Goal: Transaction & Acquisition: Book appointment/travel/reservation

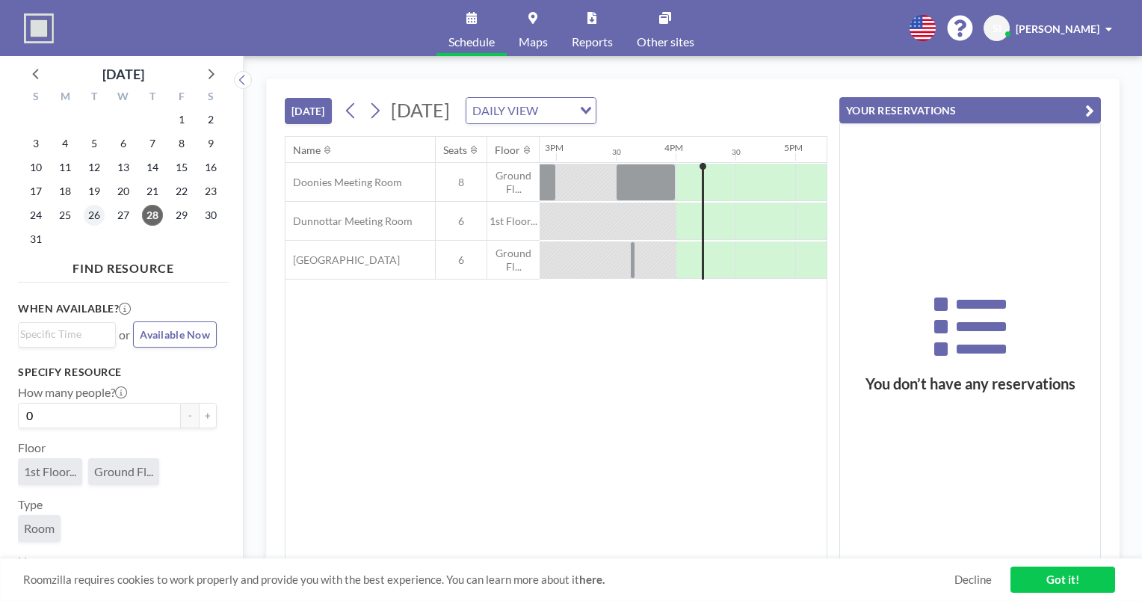
scroll to position [0, 1854]
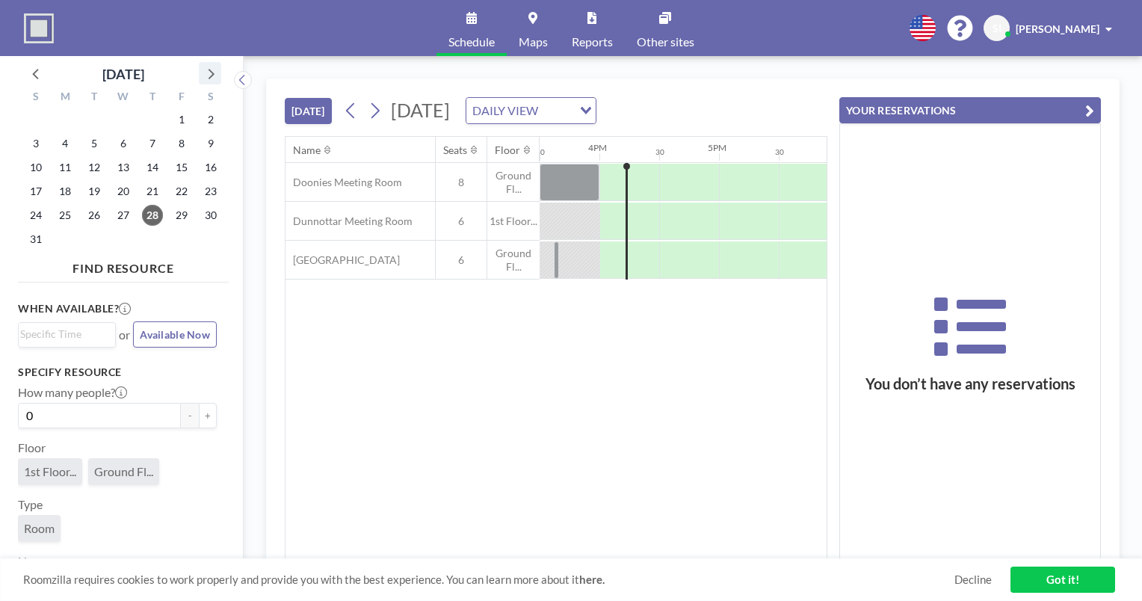
click at [203, 73] on icon at bounding box center [209, 73] width 19 height 19
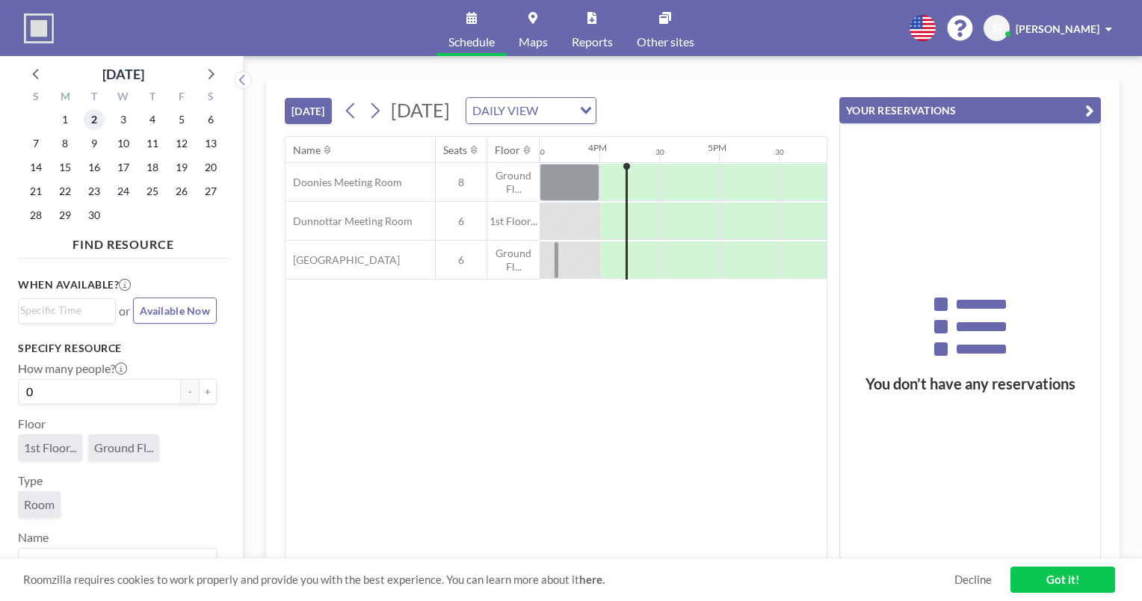
click at [90, 121] on span "2" at bounding box center [94, 119] width 21 height 21
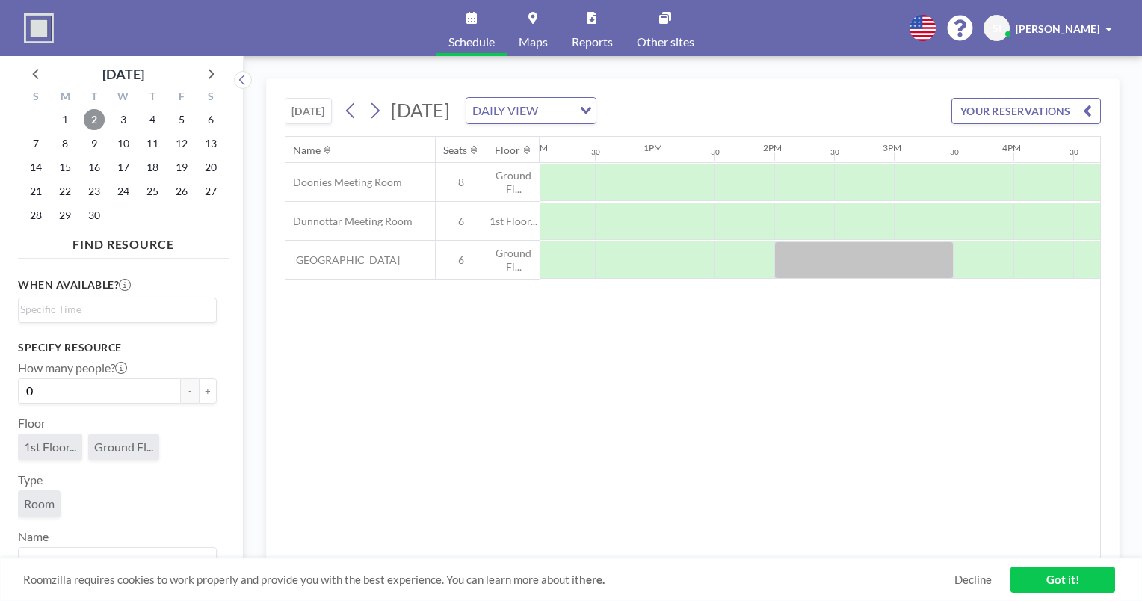
scroll to position [0, 1464]
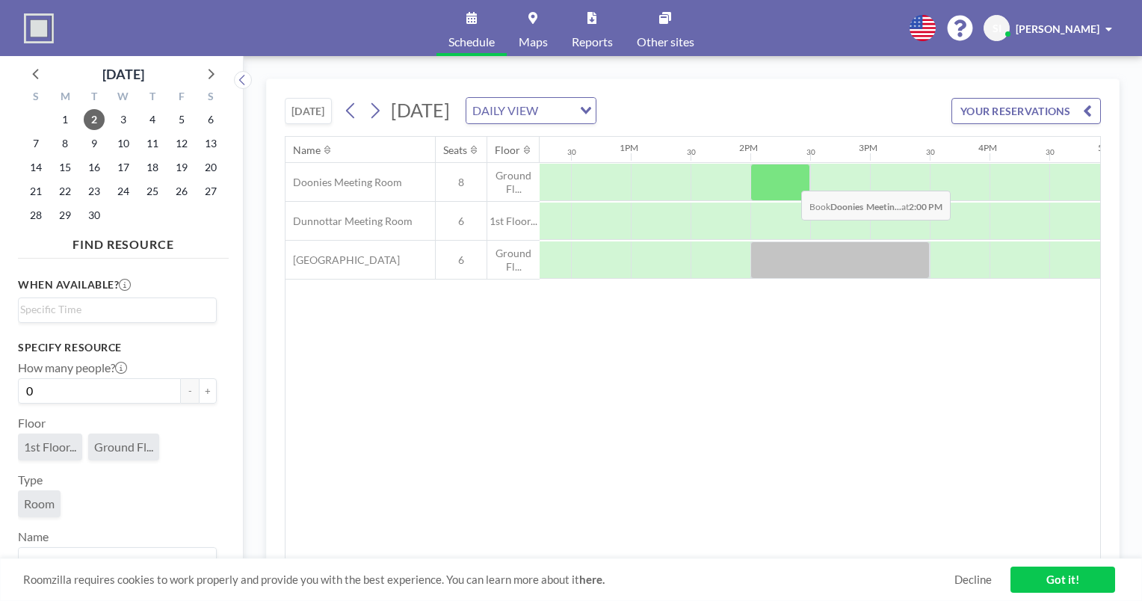
click at [789, 179] on div at bounding box center [781, 182] width 60 height 37
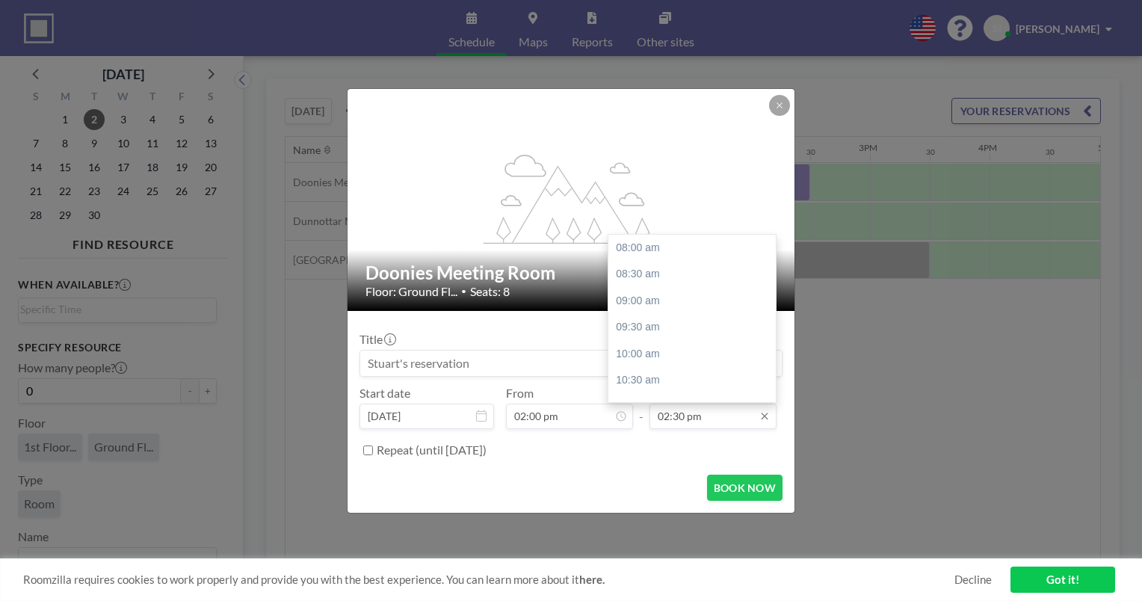
scroll to position [346, 0]
click at [696, 284] on div "03:00 pm" at bounding box center [696, 274] width 175 height 27
type input "03:00 pm"
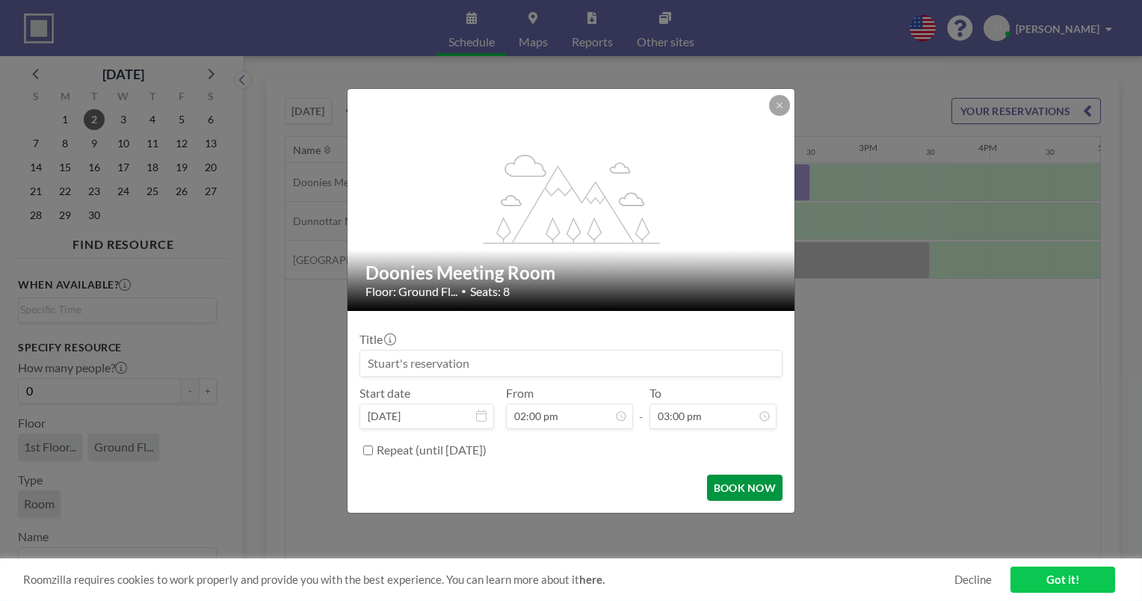
scroll to position [0, 0]
click at [751, 478] on button "BOOK NOW" at bounding box center [745, 488] width 76 height 26
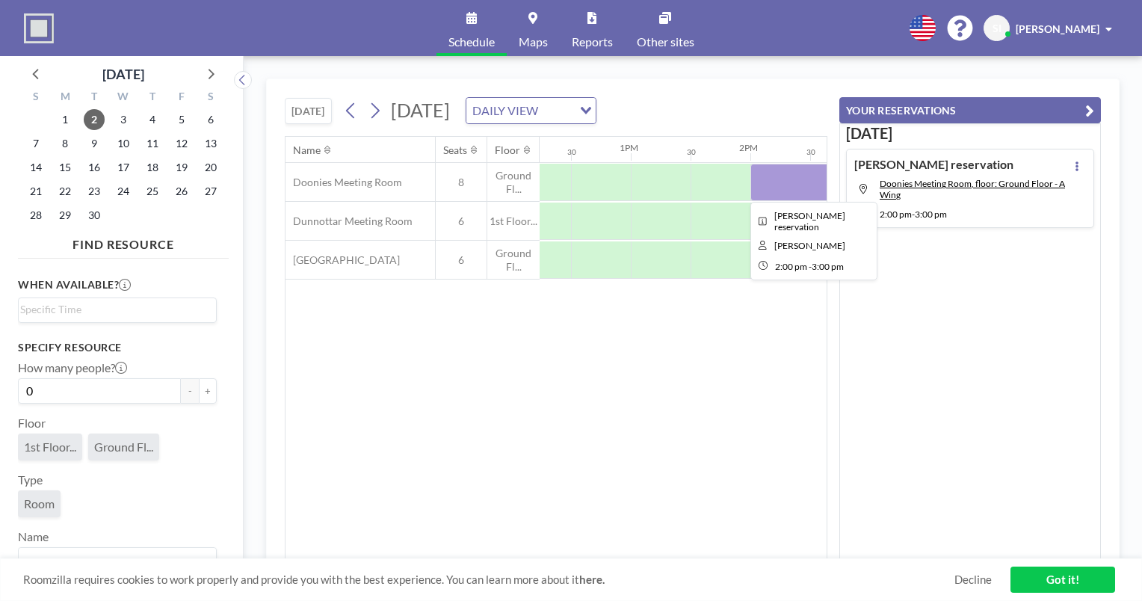
click at [795, 182] on div at bounding box center [811, 182] width 120 height 37
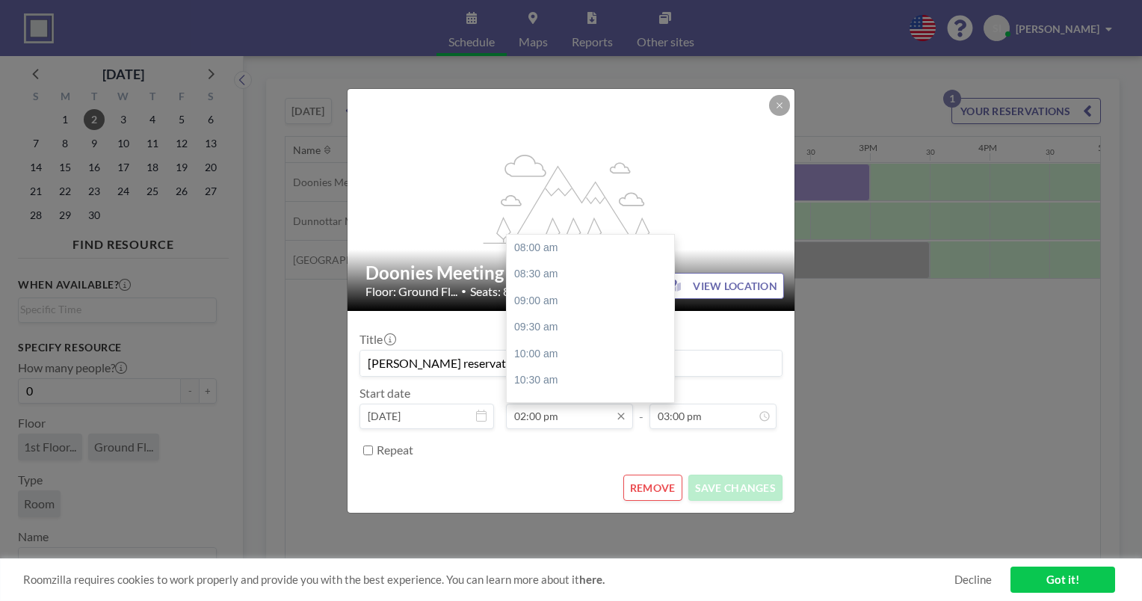
scroll to position [319, 0]
click at [577, 410] on input "02:00 pm" at bounding box center [569, 416] width 127 height 25
click at [567, 274] on div "02:30 pm" at bounding box center [594, 274] width 175 height 27
type input "02:30 pm"
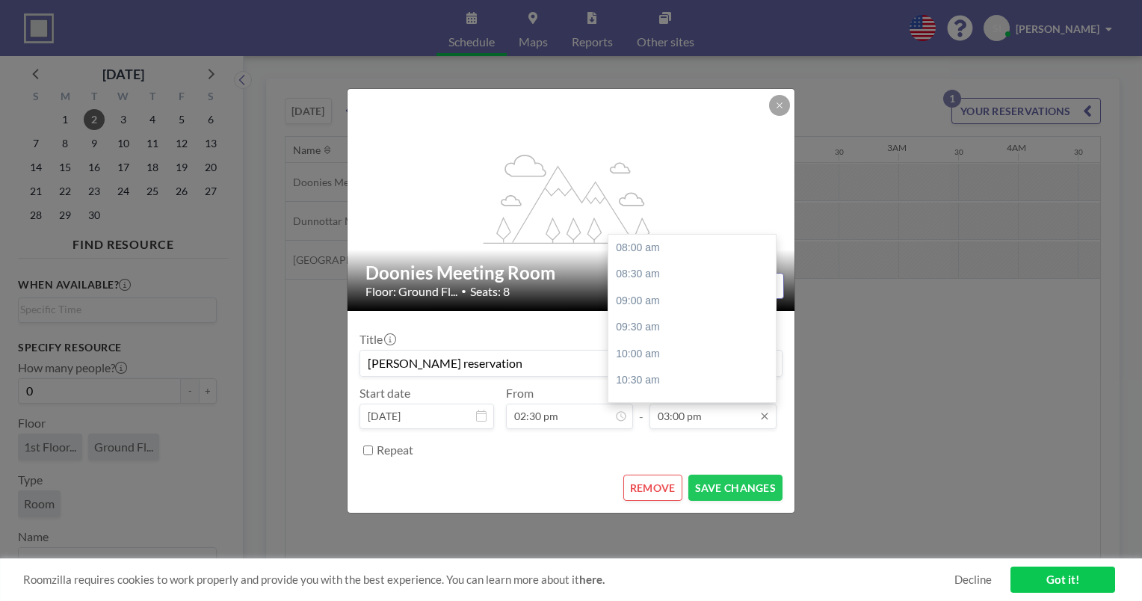
scroll to position [372, 0]
click at [729, 410] on input "03:00 pm" at bounding box center [713, 416] width 127 height 25
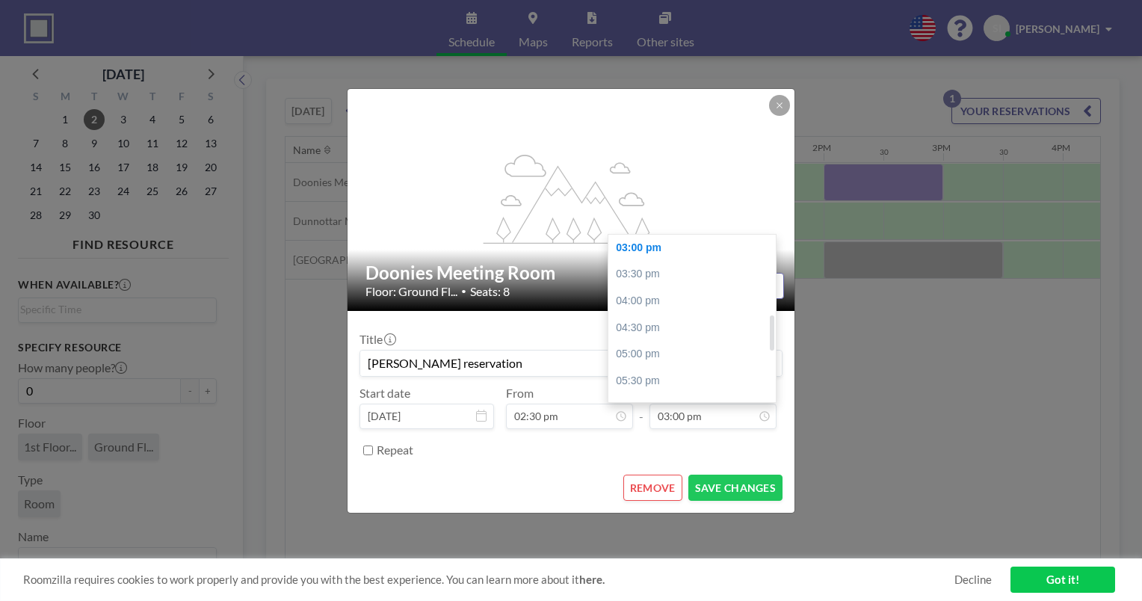
scroll to position [0, 1675]
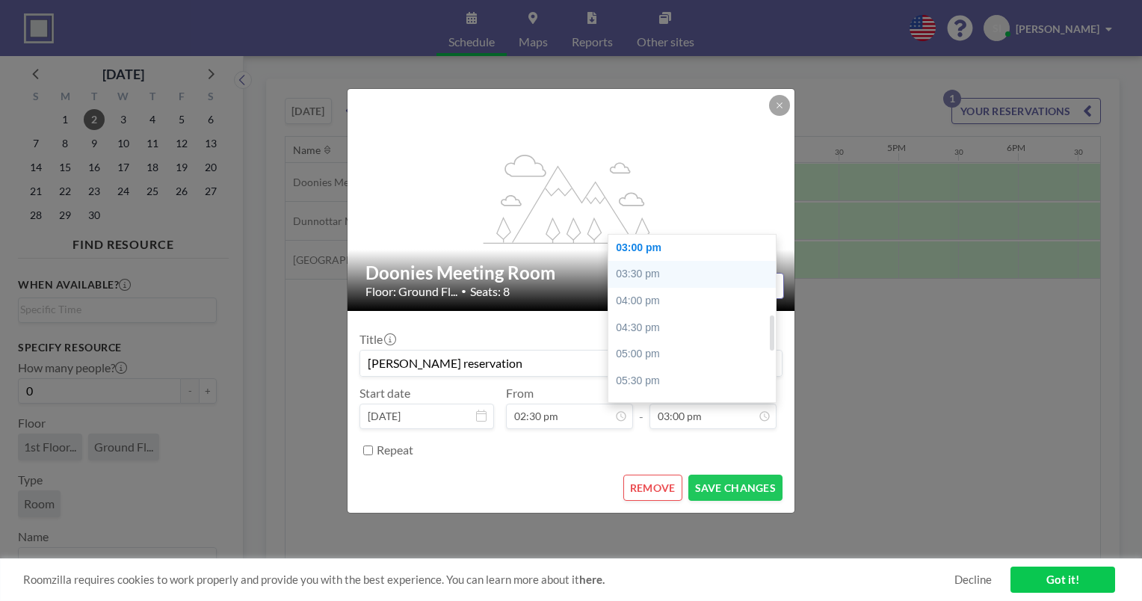
click at [650, 269] on div "03:30 pm" at bounding box center [696, 274] width 175 height 27
type input "03:30 pm"
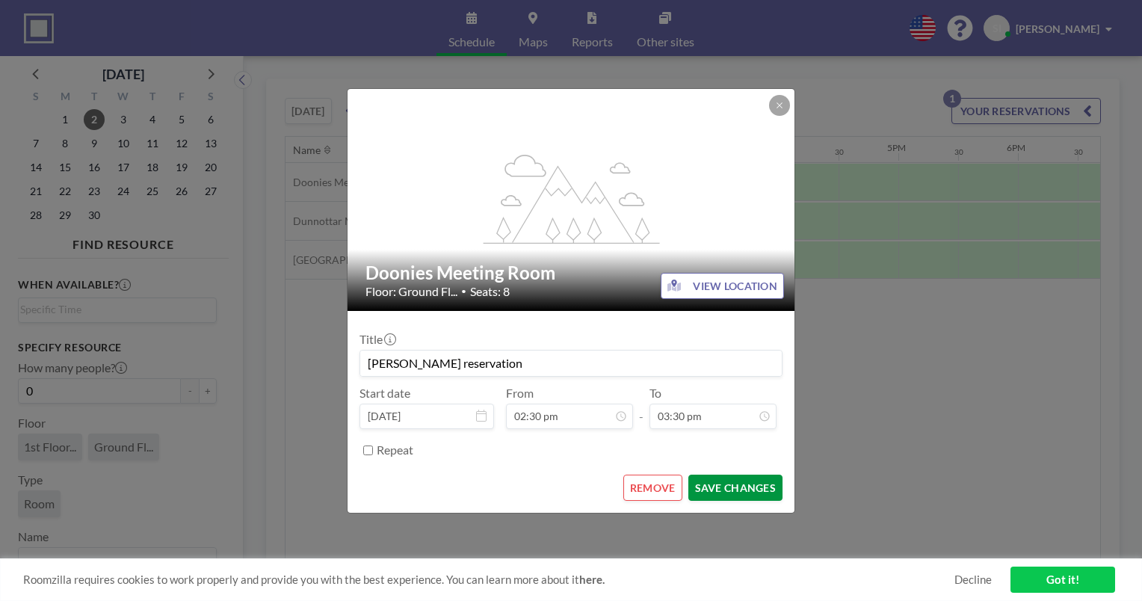
click at [745, 478] on button "SAVE CHANGES" at bounding box center [736, 488] width 94 height 26
